Goal: Task Accomplishment & Management: Manage account settings

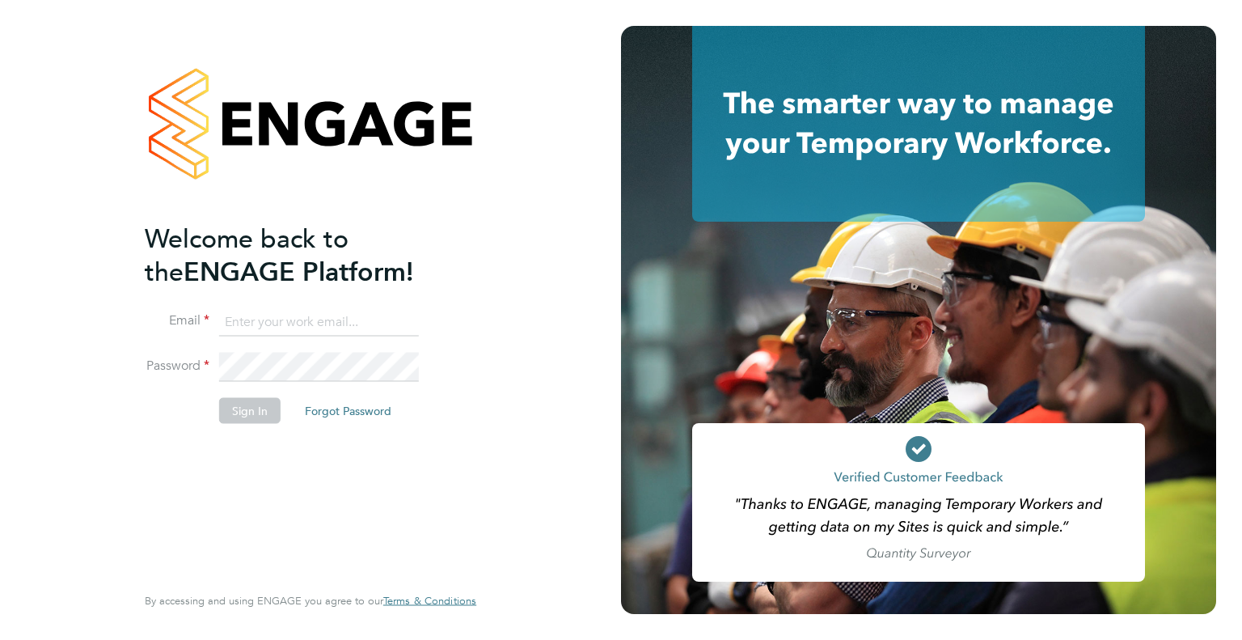
type input "connor.badger@wates.co.uk"
click at [262, 407] on button "Sign In" at bounding box center [249, 410] width 61 height 26
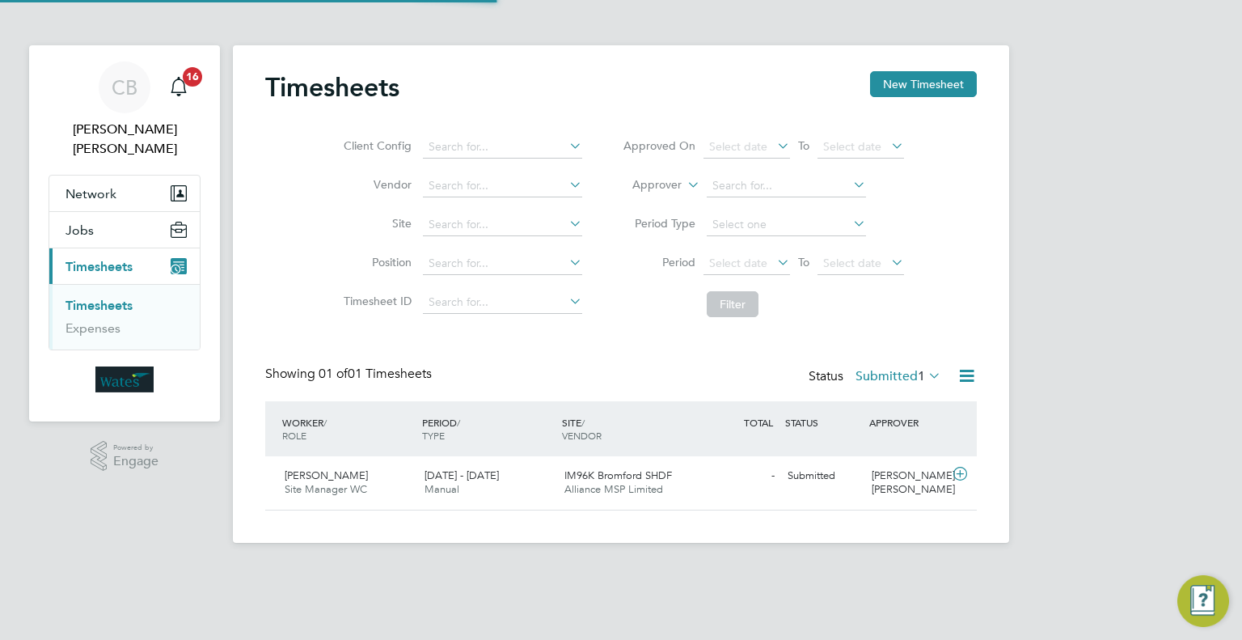
scroll to position [40, 141]
click at [382, 481] on div "[PERSON_NAME] Site Manager WC [DATE] - [DATE]" at bounding box center [348, 483] width 140 height 40
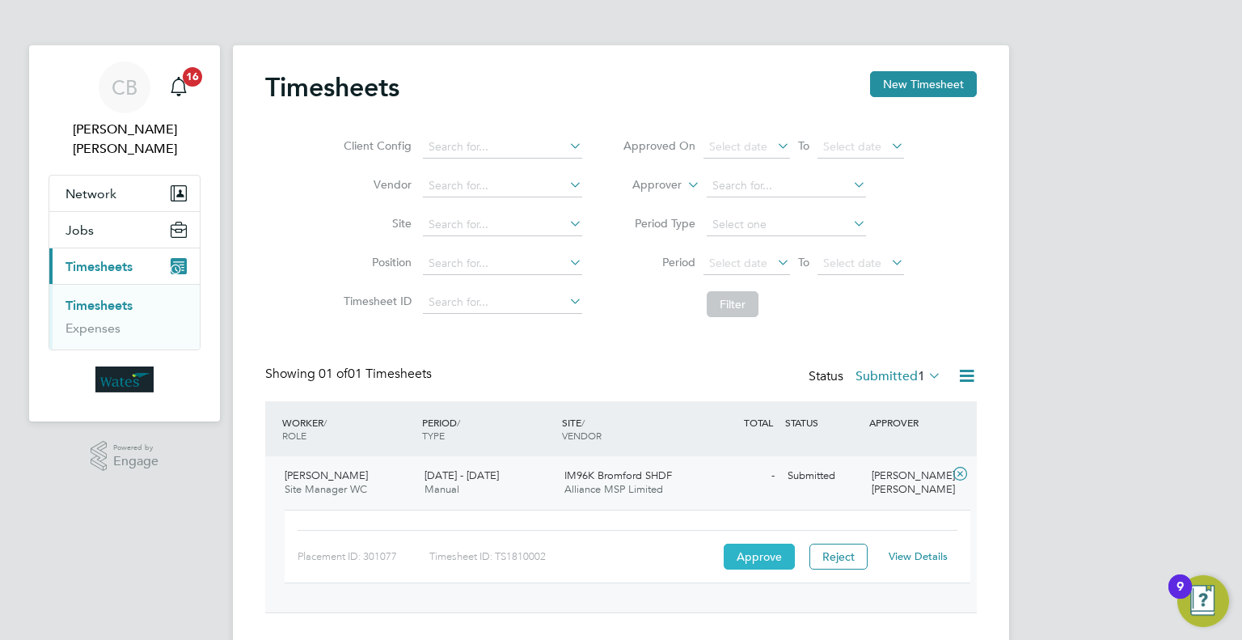
click at [737, 552] on button "Approve" at bounding box center [759, 556] width 71 height 26
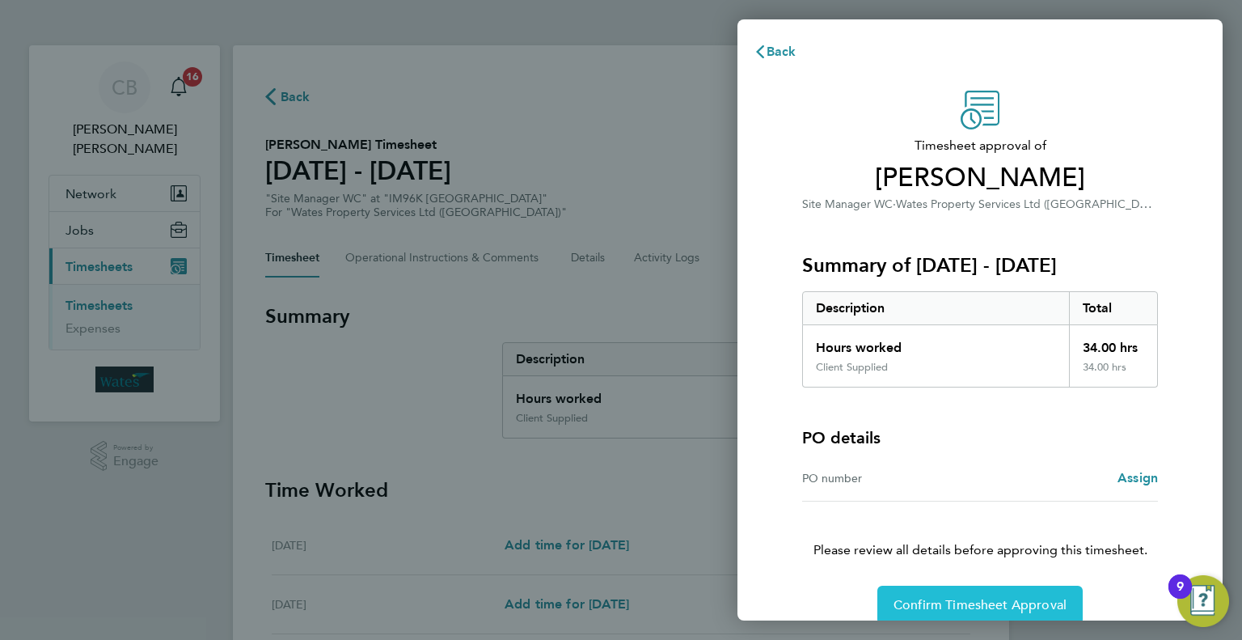
click at [923, 597] on span "Confirm Timesheet Approval" at bounding box center [980, 605] width 173 height 16
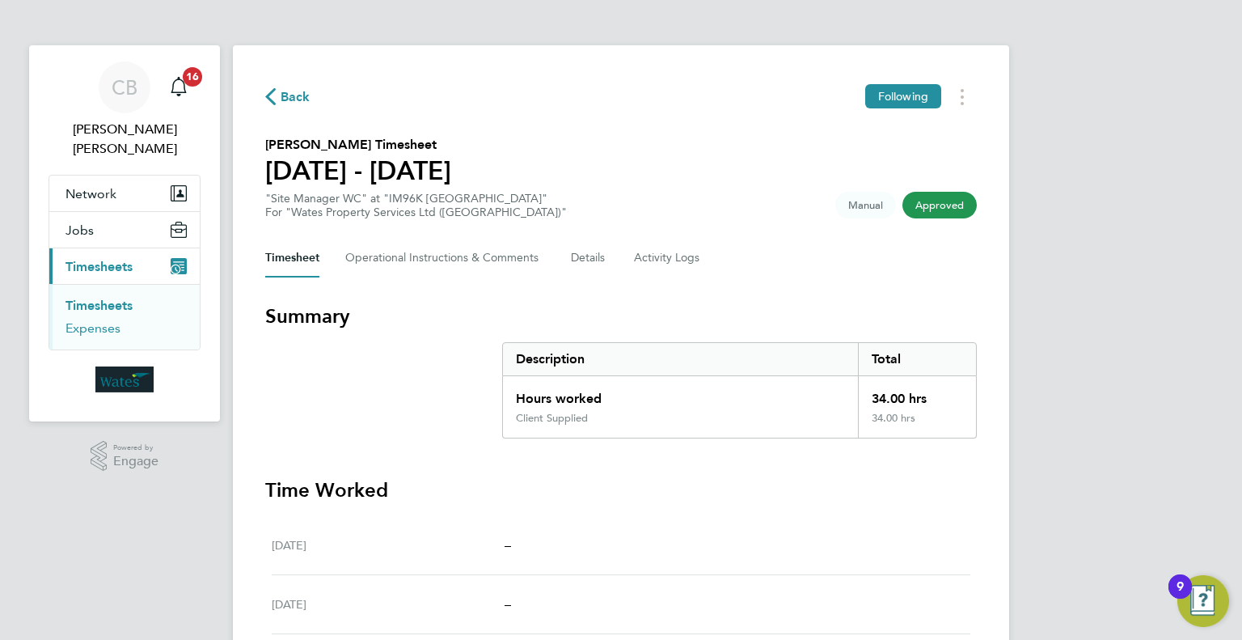
click at [78, 320] on link "Expenses" at bounding box center [92, 327] width 55 height 15
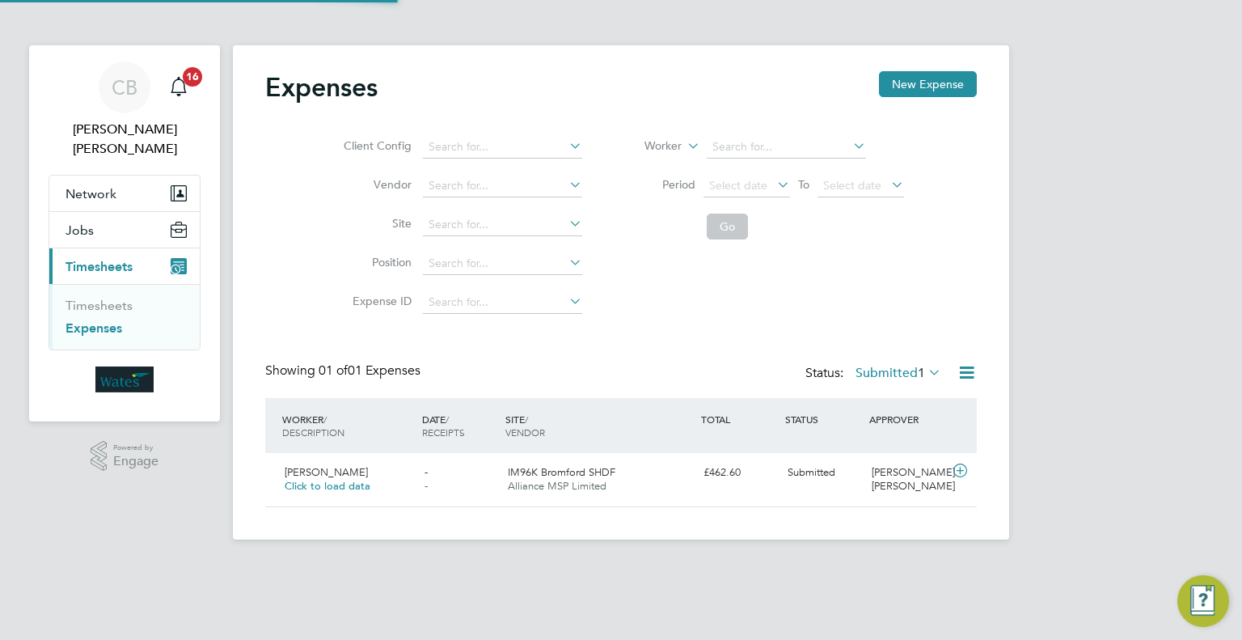
scroll to position [40, 196]
click at [484, 487] on div "- -" at bounding box center [460, 479] width 84 height 40
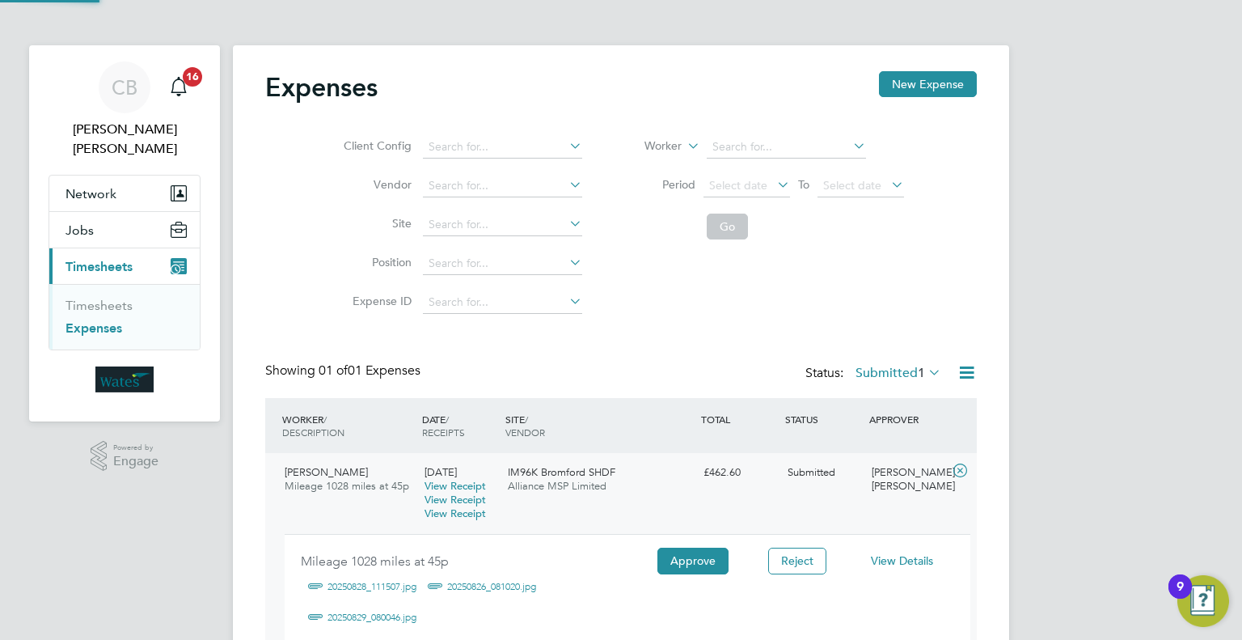
scroll to position [27, 291]
click at [676, 556] on button "Approve" at bounding box center [692, 560] width 71 height 26
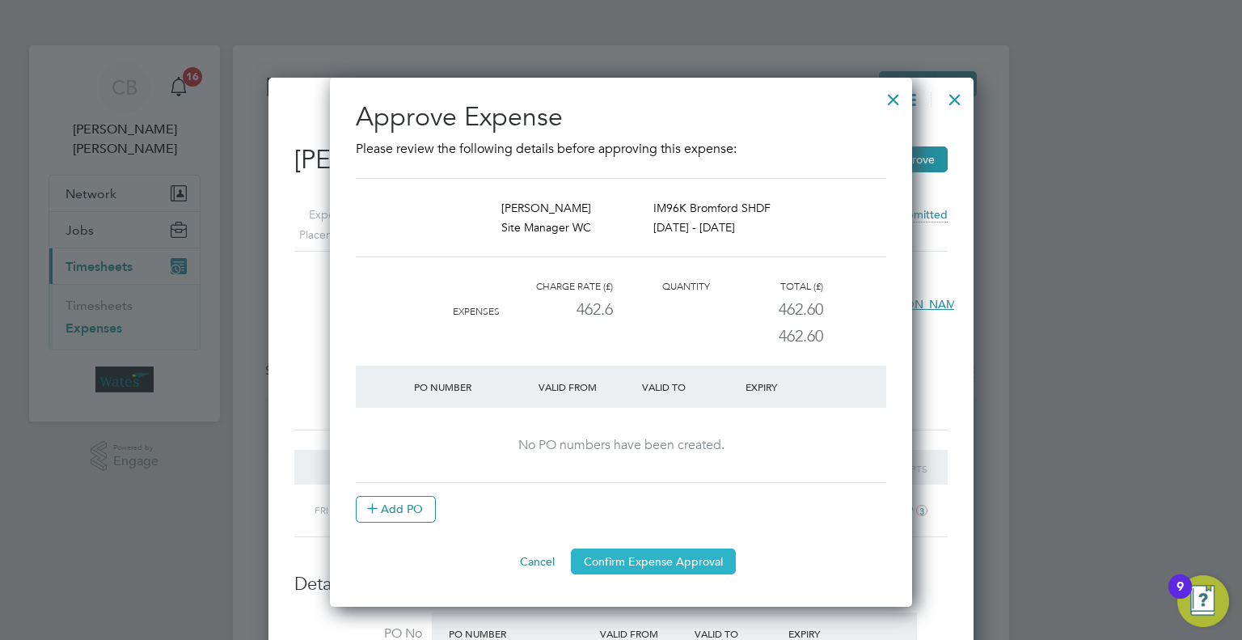
click at [644, 557] on button "Confirm Expense Approval" at bounding box center [653, 561] width 165 height 26
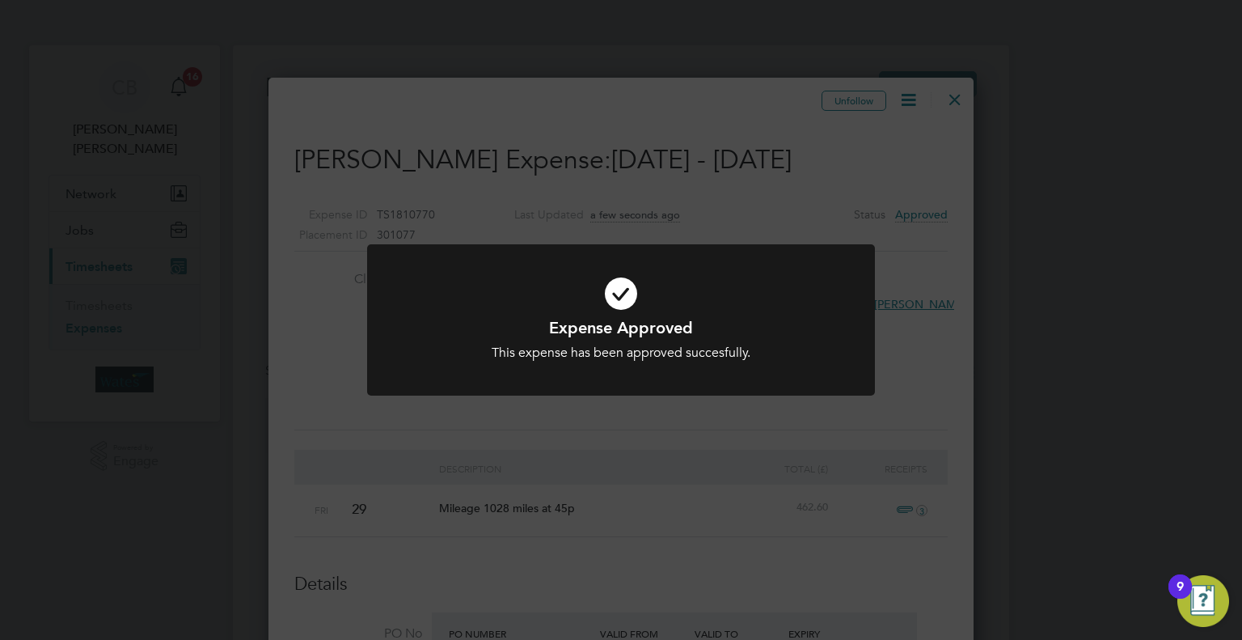
click at [655, 564] on div "Expense Approved This expense has been approved succesfully. Cancel Okay" at bounding box center [621, 320] width 1242 height 640
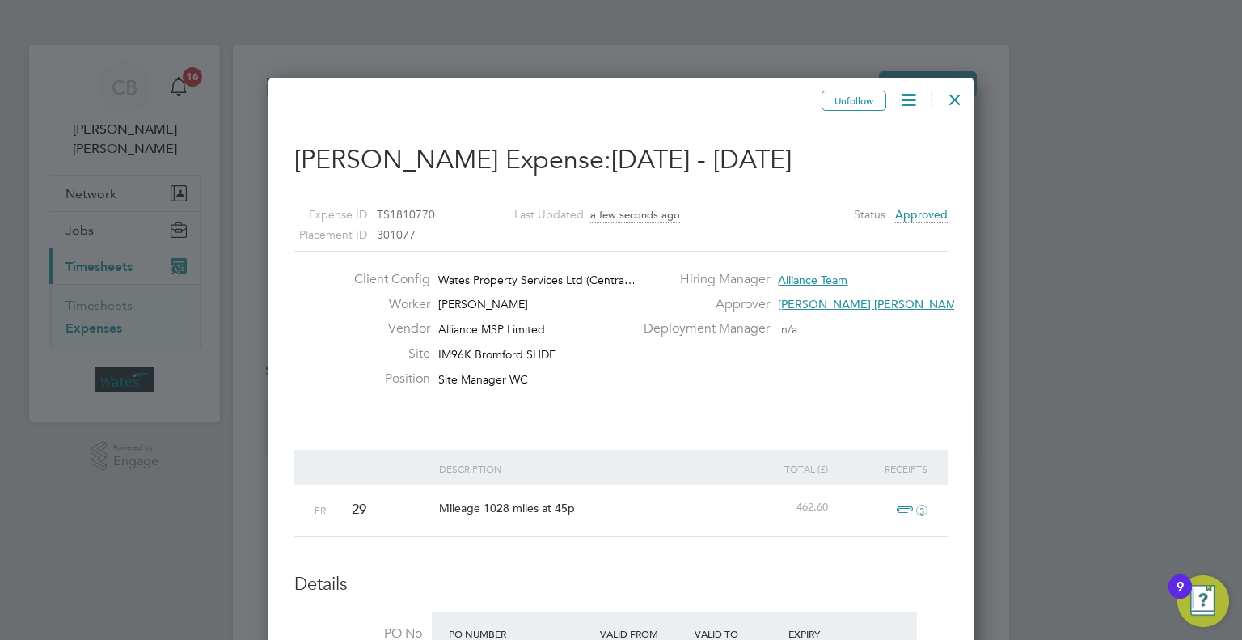
click at [959, 102] on div at bounding box center [954, 95] width 29 height 29
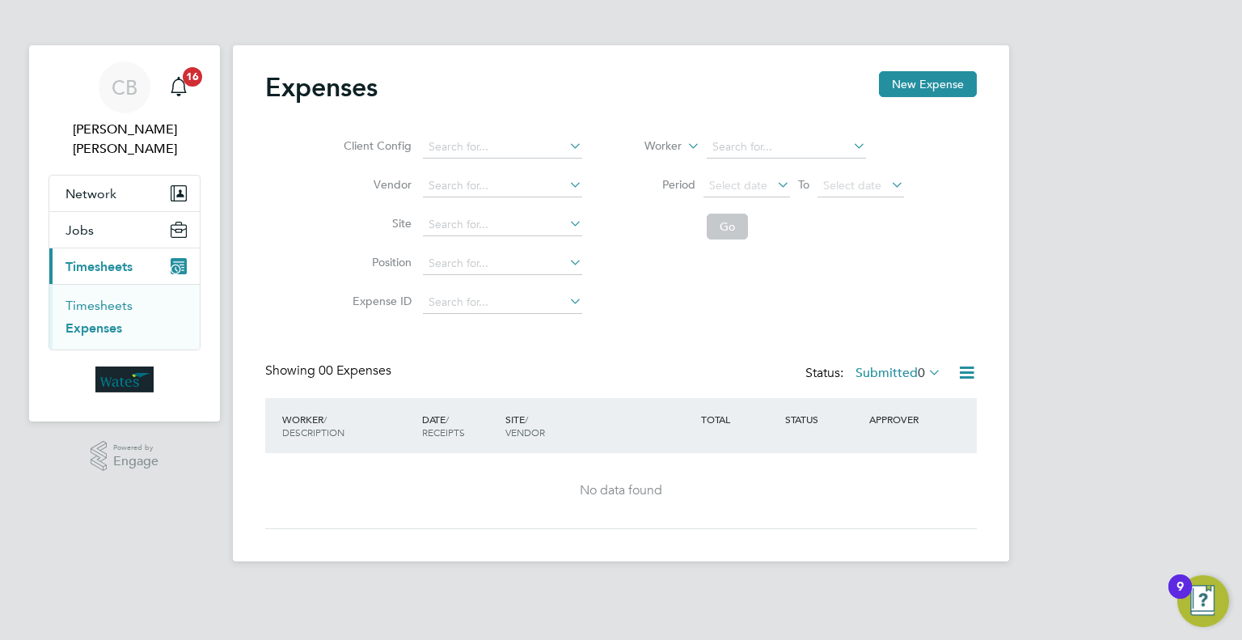
click at [113, 298] on link "Timesheets" at bounding box center [98, 305] width 67 height 15
